Goal: Task Accomplishment & Management: Manage account settings

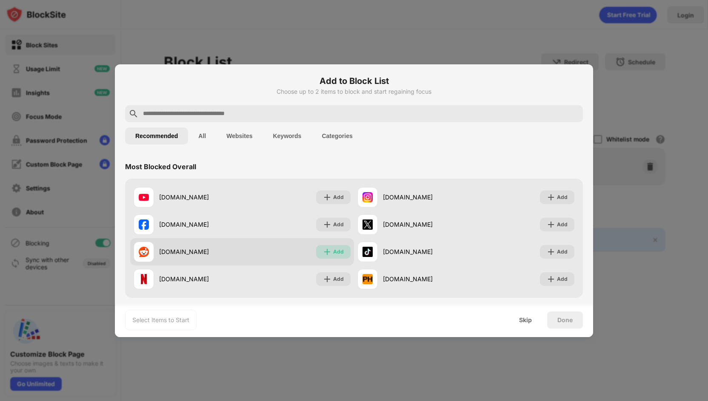
click at [326, 254] on img at bounding box center [327, 251] width 9 height 9
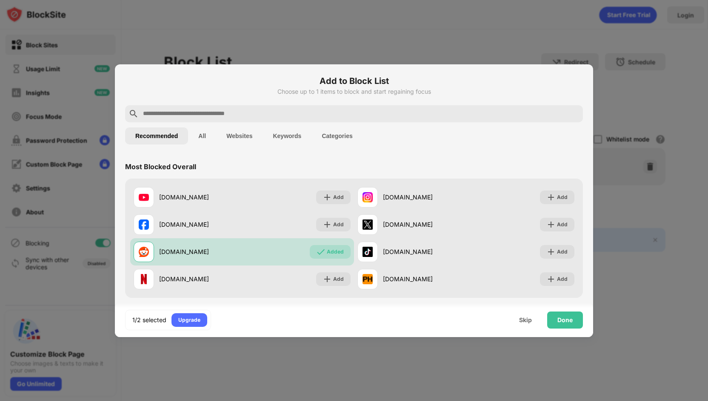
click at [332, 119] on div at bounding box center [354, 113] width 458 height 17
click at [342, 109] on input "text" at bounding box center [361, 114] width 438 height 10
click at [193, 116] on input "text" at bounding box center [361, 114] width 438 height 10
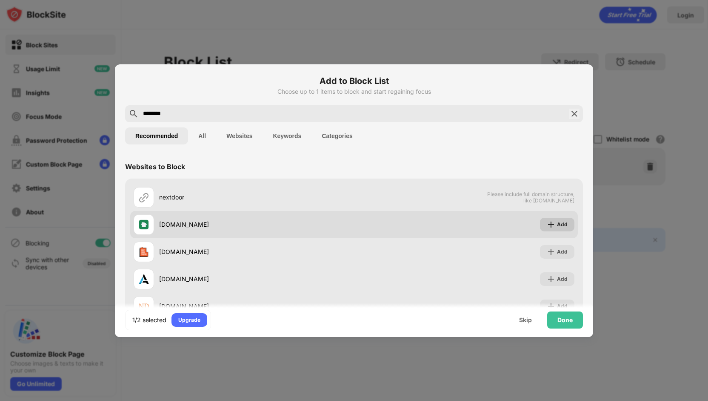
type input "********"
click at [564, 225] on div "Add" at bounding box center [557, 225] width 34 height 14
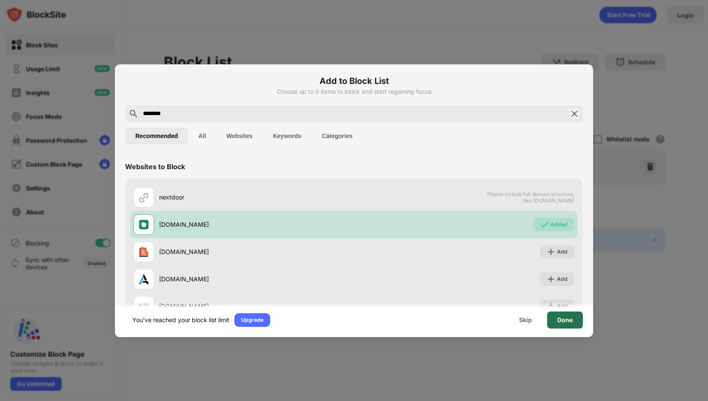
click at [572, 318] on div "Done" at bounding box center [565, 319] width 15 height 7
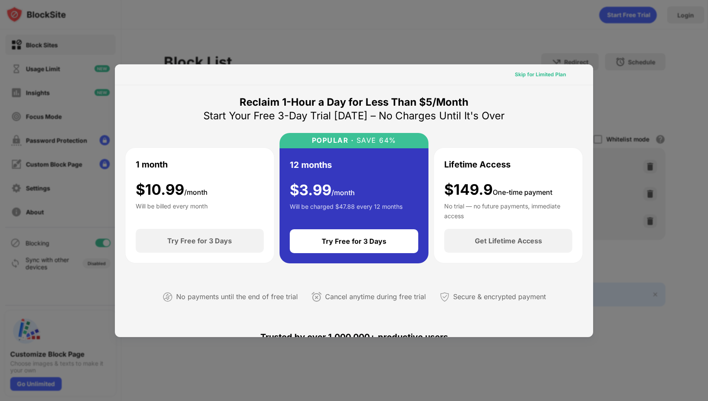
click at [555, 77] on div "Skip for Limited Plan" at bounding box center [540, 74] width 51 height 9
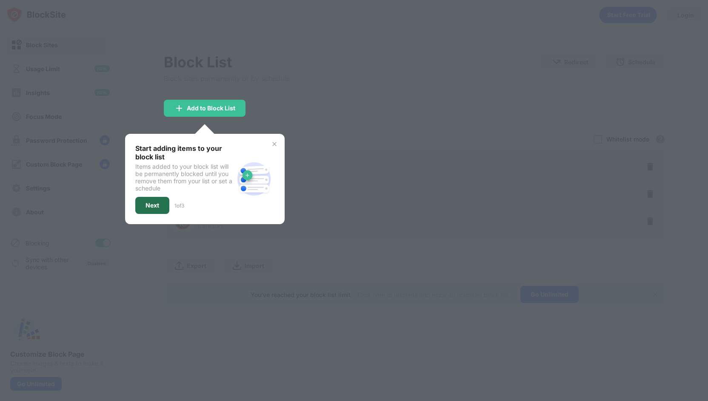
click at [146, 203] on div "Next" at bounding box center [153, 205] width 14 height 7
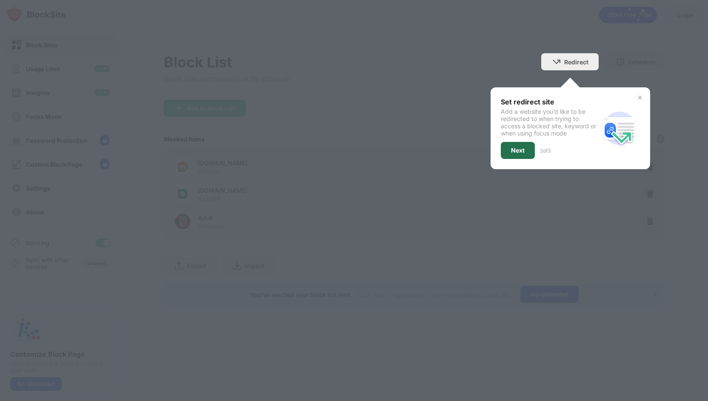
click at [529, 149] on div "Next" at bounding box center [518, 150] width 34 height 17
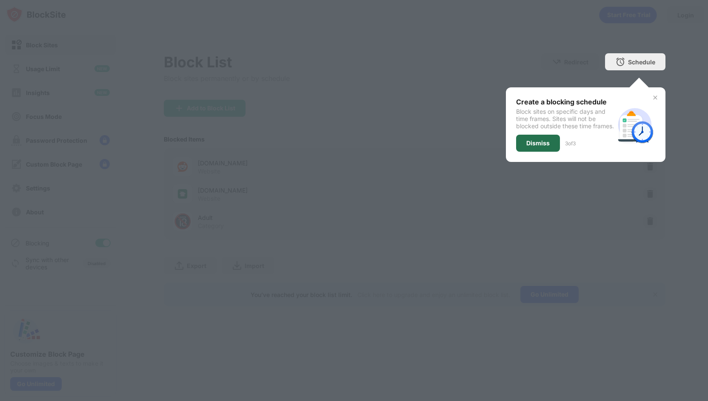
click at [529, 146] on div "Dismiss" at bounding box center [538, 143] width 23 height 7
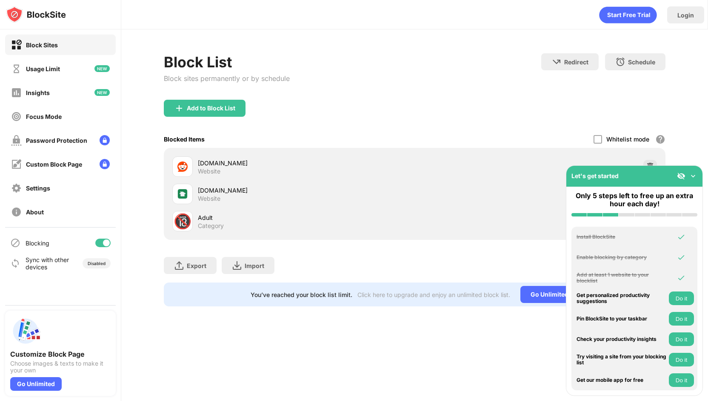
click at [390, 95] on div "Block List Block sites permanently or by schedule Redirect Choose a site to be …" at bounding box center [415, 76] width 502 height 46
click at [693, 173] on img at bounding box center [693, 176] width 9 height 9
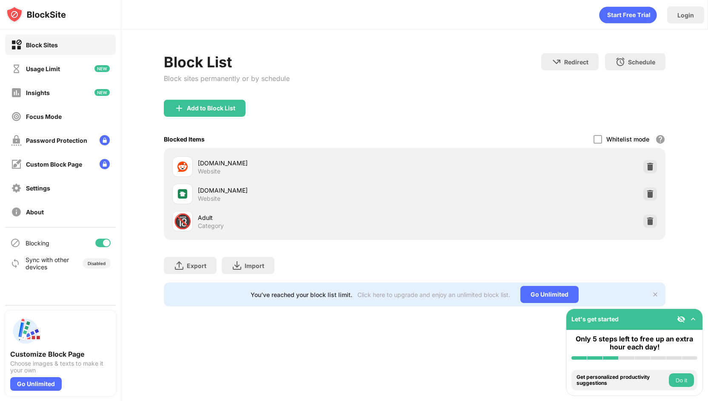
click at [684, 202] on div "Block List Block sites permanently or by schedule Redirect Choose a site to be …" at bounding box center [414, 179] width 587 height 301
click at [656, 296] on img at bounding box center [655, 294] width 7 height 7
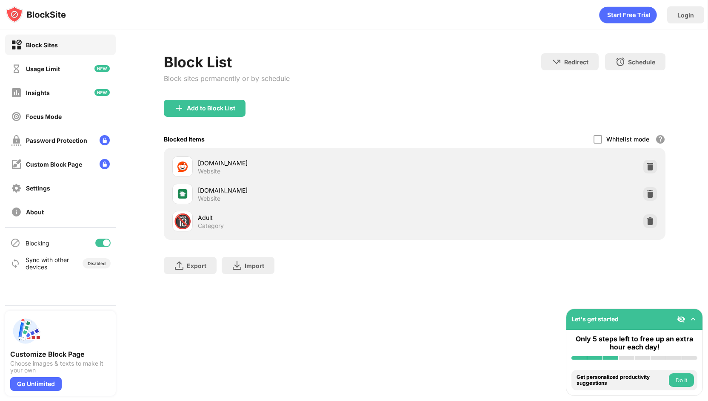
click at [552, 265] on div "Export Export Files (for websites items only) Import Import Files (for websites…" at bounding box center [415, 261] width 502 height 43
click at [690, 381] on button "Do it" at bounding box center [681, 380] width 25 height 14
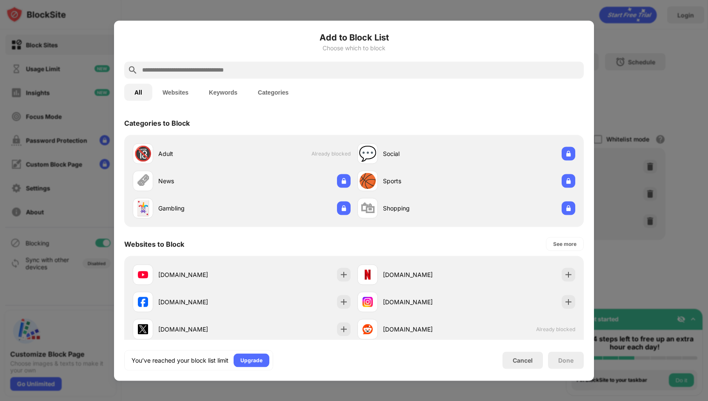
scroll to position [296, 0]
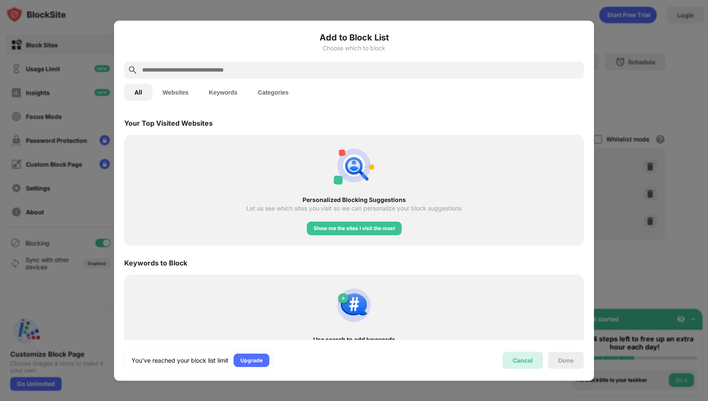
click at [521, 355] on div "Cancel" at bounding box center [523, 359] width 40 height 17
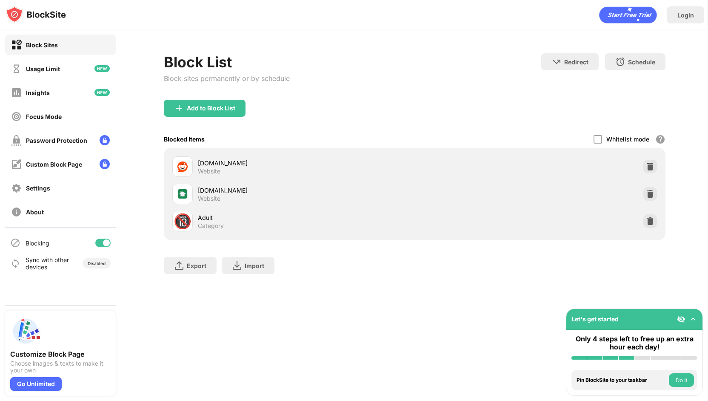
click at [521, 289] on div "Block List Block sites permanently or by schedule Redirect Choose a site to be …" at bounding box center [414, 167] width 587 height 277
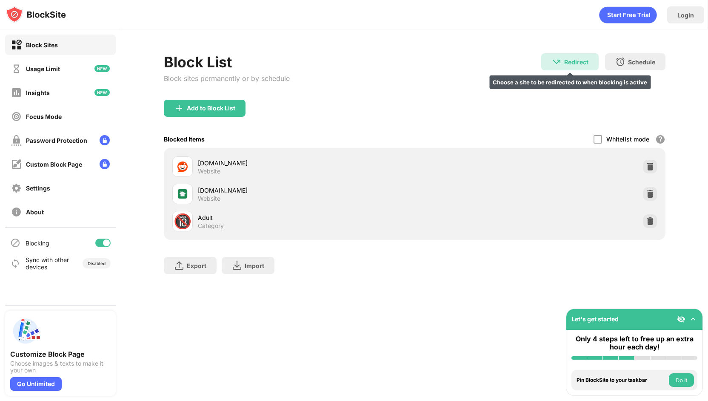
click at [575, 69] on div "Redirect Choose a site to be redirected to when blocking is active" at bounding box center [569, 61] width 57 height 17
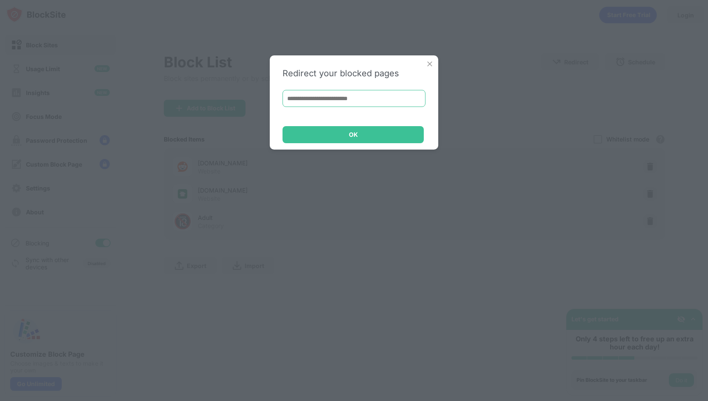
click at [377, 97] on input at bounding box center [354, 98] width 143 height 17
type input "**********"
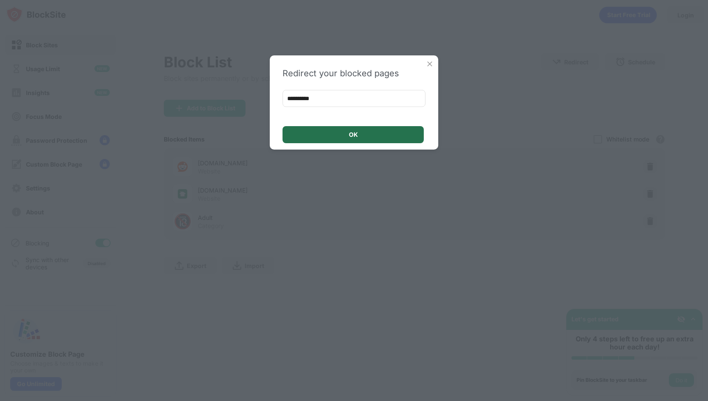
click at [371, 137] on div "OK" at bounding box center [353, 134] width 141 height 17
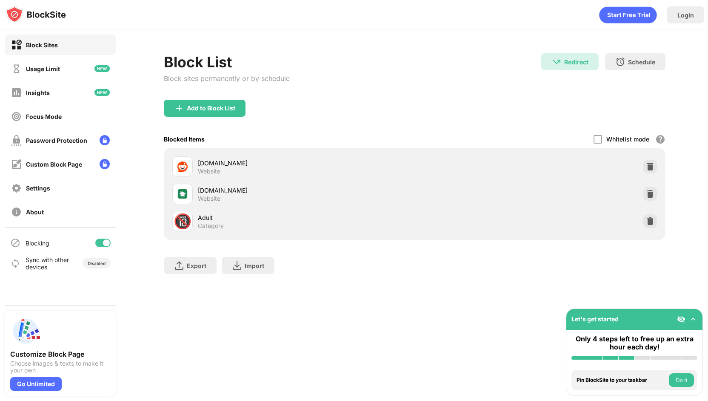
click at [357, 100] on div "Add to Block List" at bounding box center [415, 115] width 502 height 31
click at [431, 74] on div "Block List Block sites permanently or by schedule Redirect Redirect to [DOMAIN_…" at bounding box center [415, 76] width 502 height 46
